Goal: Navigation & Orientation: Find specific page/section

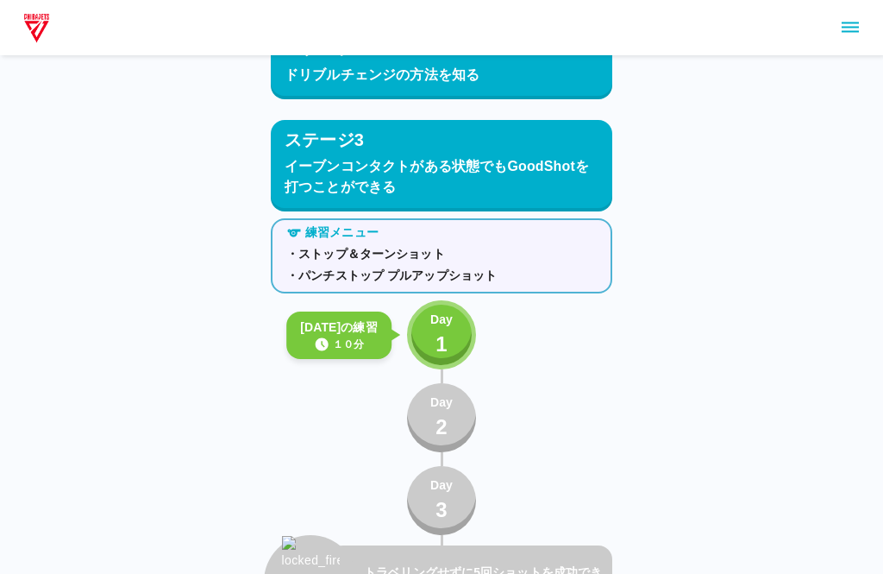
scroll to position [1998, 0]
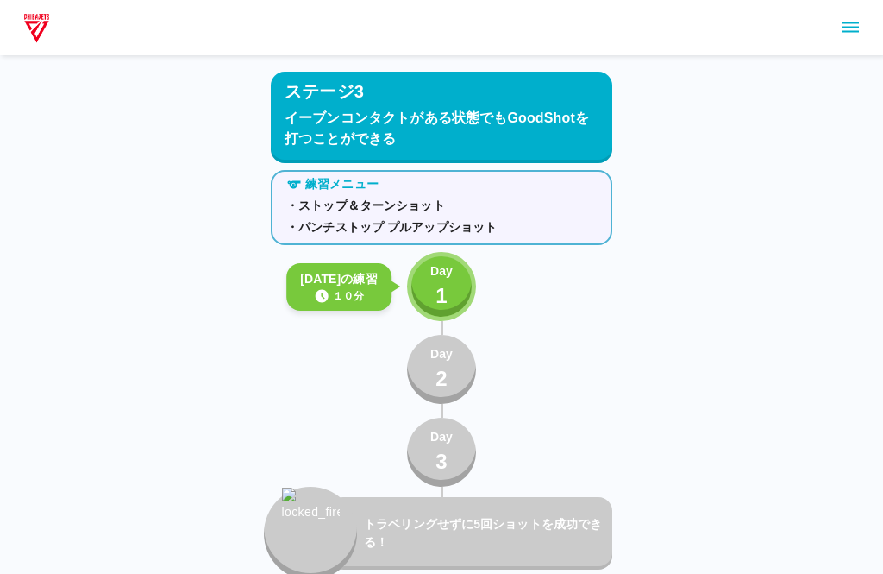
click at [451, 267] on p "Day" at bounding box center [441, 271] width 22 height 18
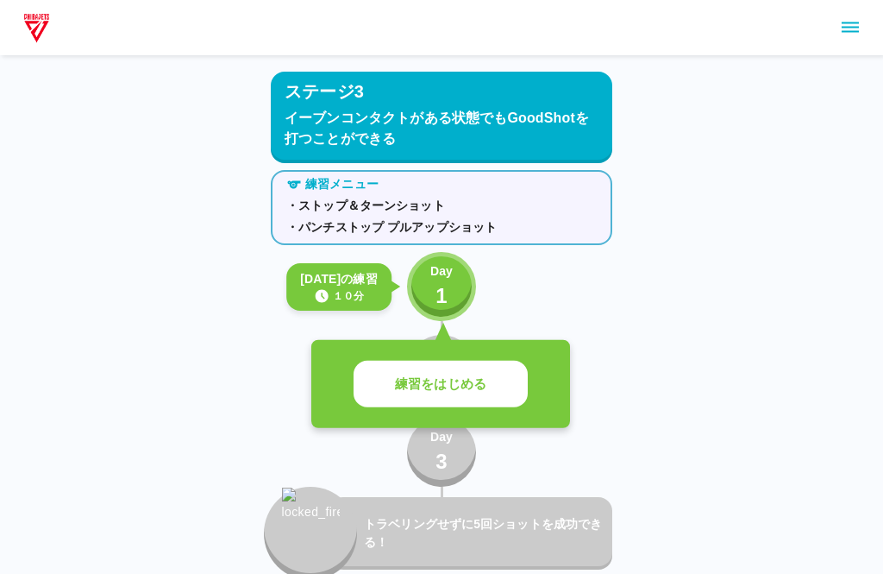
click at [498, 392] on button "練習をはじめる" at bounding box center [441, 384] width 174 height 47
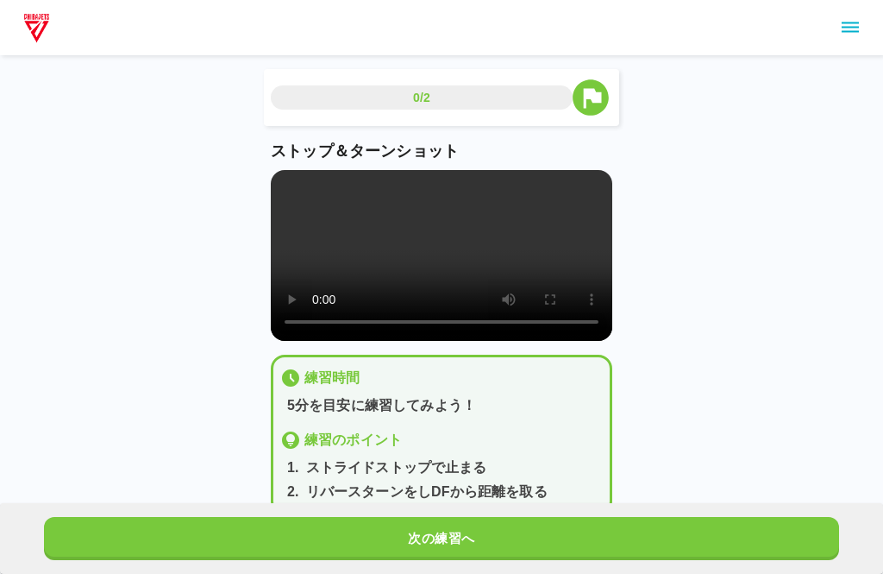
click at [440, 248] on video at bounding box center [442, 255] width 342 height 171
click at [321, 331] on video at bounding box center [442, 255] width 342 height 171
click at [333, 341] on video at bounding box center [442, 255] width 342 height 171
click at [320, 341] on video at bounding box center [442, 255] width 342 height 171
click at [302, 199] on video at bounding box center [442, 255] width 342 height 171
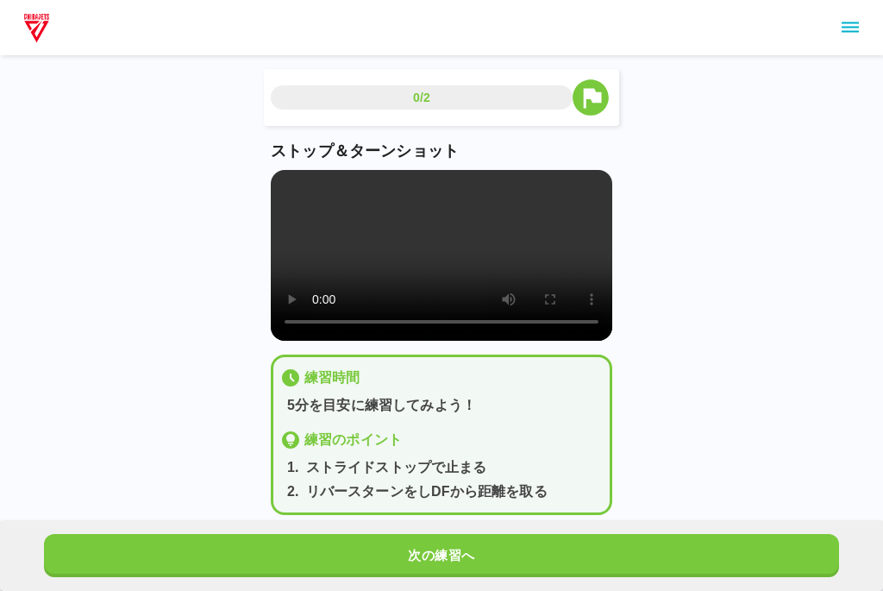
click at [292, 175] on video at bounding box center [442, 255] width 342 height 171
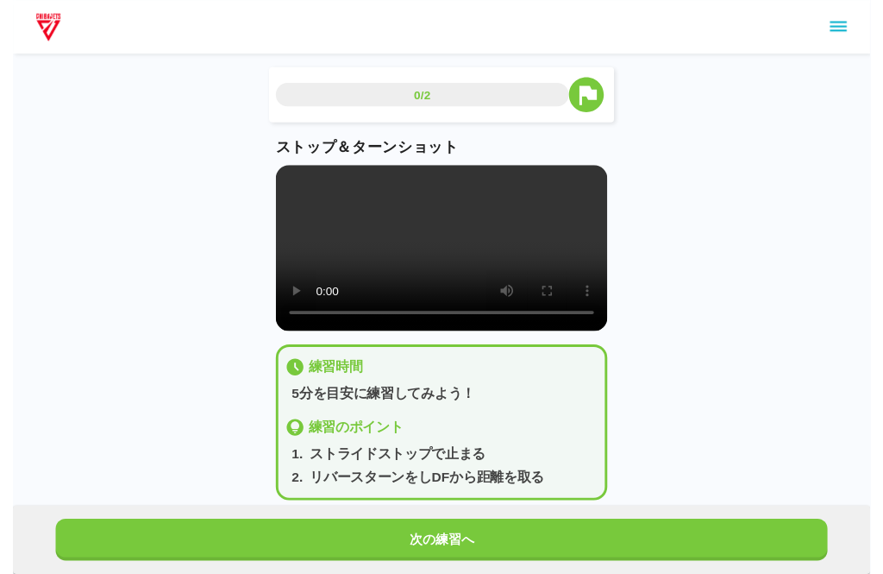
scroll to position [17, 0]
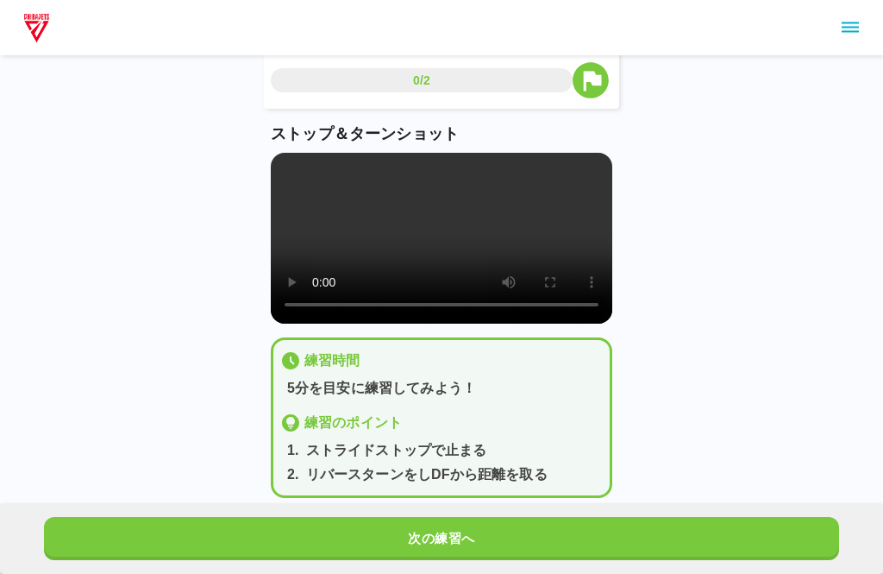
click at [695, 543] on button "次の練習へ" at bounding box center [441, 538] width 795 height 43
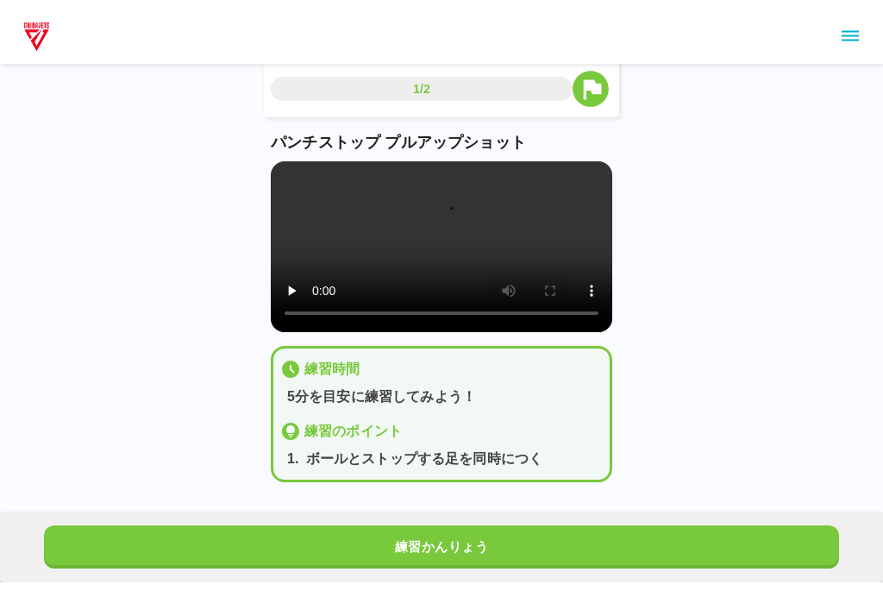
scroll to position [0, 0]
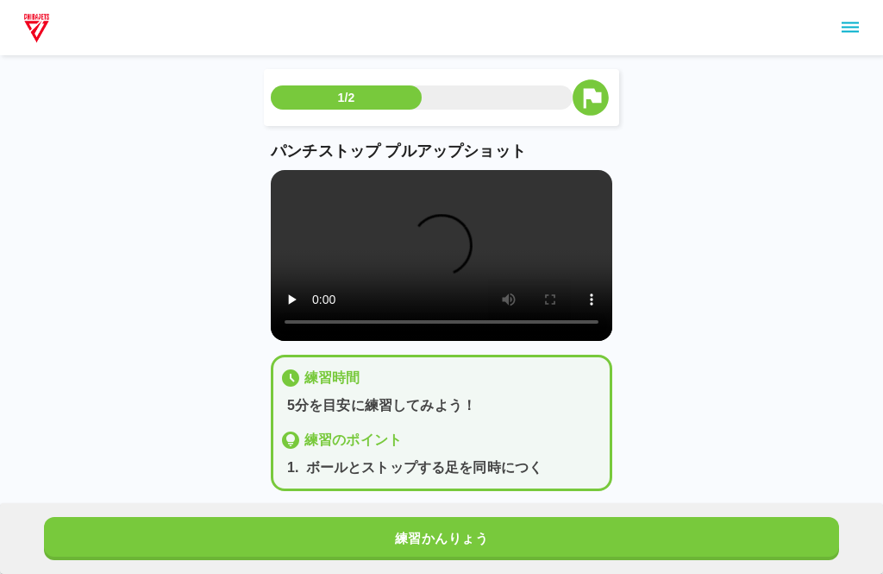
click at [305, 184] on video at bounding box center [442, 255] width 342 height 171
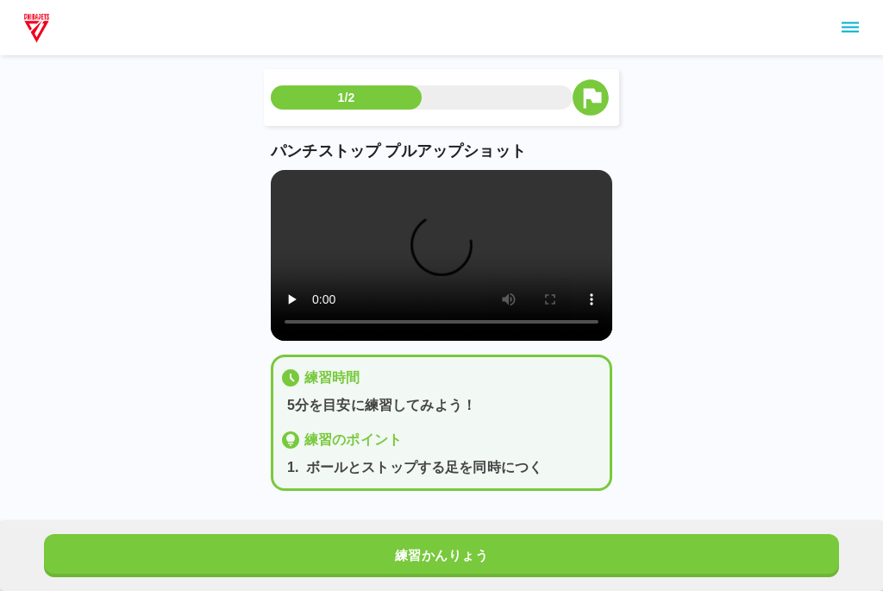
click at [285, 179] on video at bounding box center [442, 255] width 342 height 171
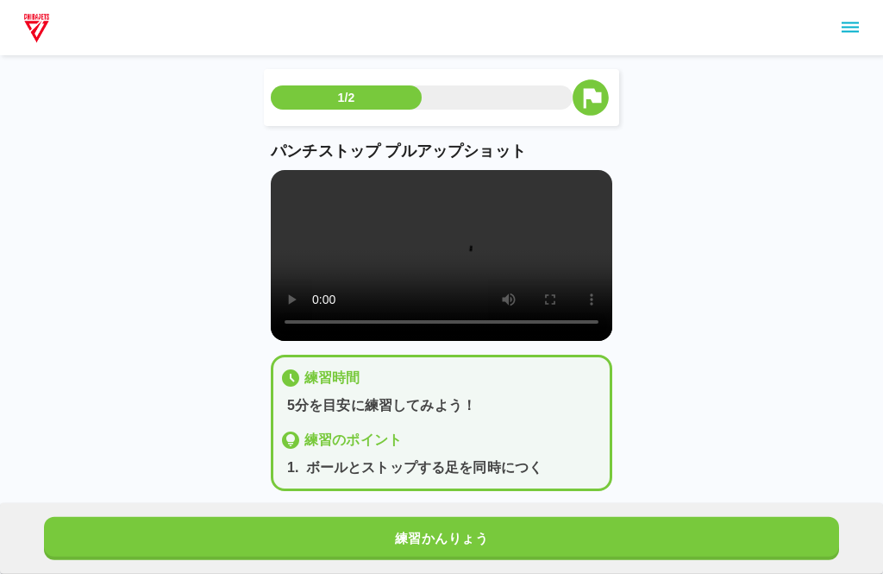
scroll to position [17, 0]
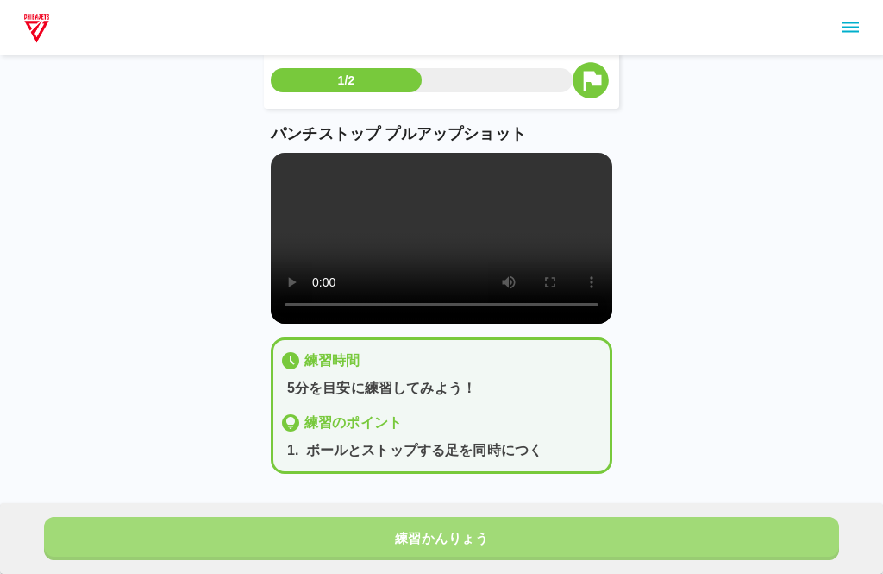
click at [715, 556] on button "練習かんりょう" at bounding box center [441, 538] width 795 height 43
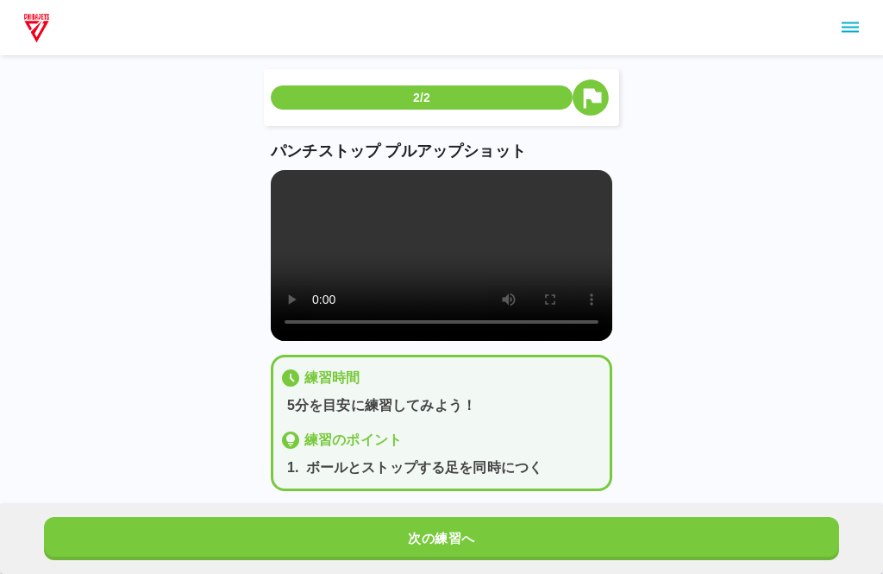
click at [754, 539] on button "次の練習へ" at bounding box center [441, 538] width 795 height 43
click at [769, 534] on button "次の練習へ" at bounding box center [441, 538] width 795 height 43
click at [740, 543] on button "次の練習へ" at bounding box center [441, 538] width 795 height 43
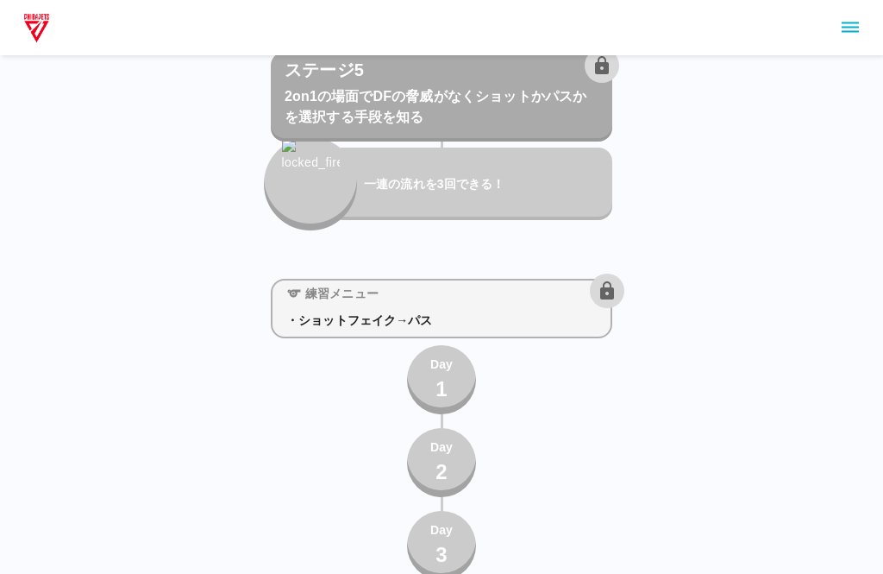
scroll to position [5036, 0]
